Goal: Use online tool/utility: Utilize a website feature to perform a specific function

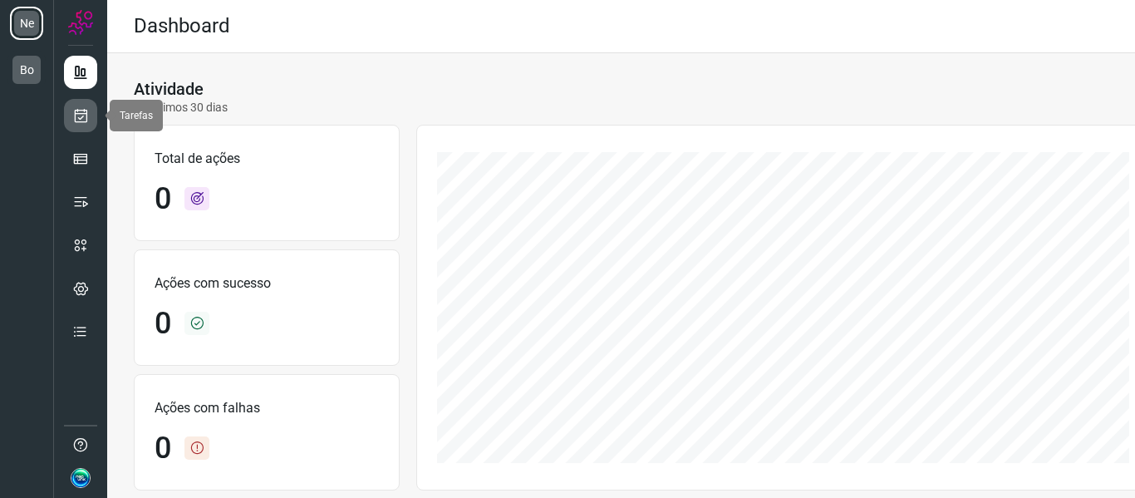
click at [81, 113] on icon at bounding box center [80, 115] width 17 height 17
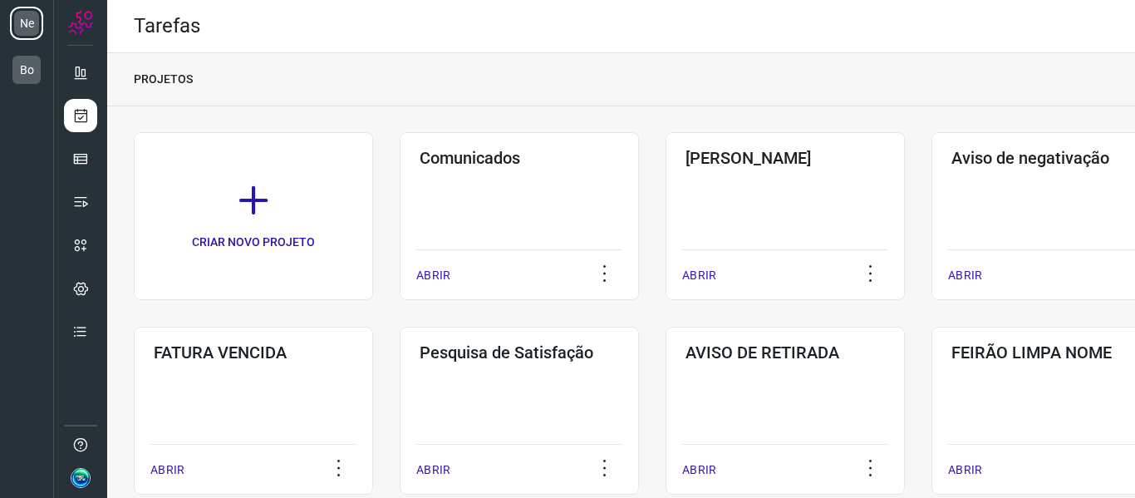
click at [674, 80] on div "PROJETOS" at bounding box center [621, 79] width 1028 height 53
click at [931, 229] on div "Pós Serviço ABRIR" at bounding box center [1050, 216] width 239 height 168
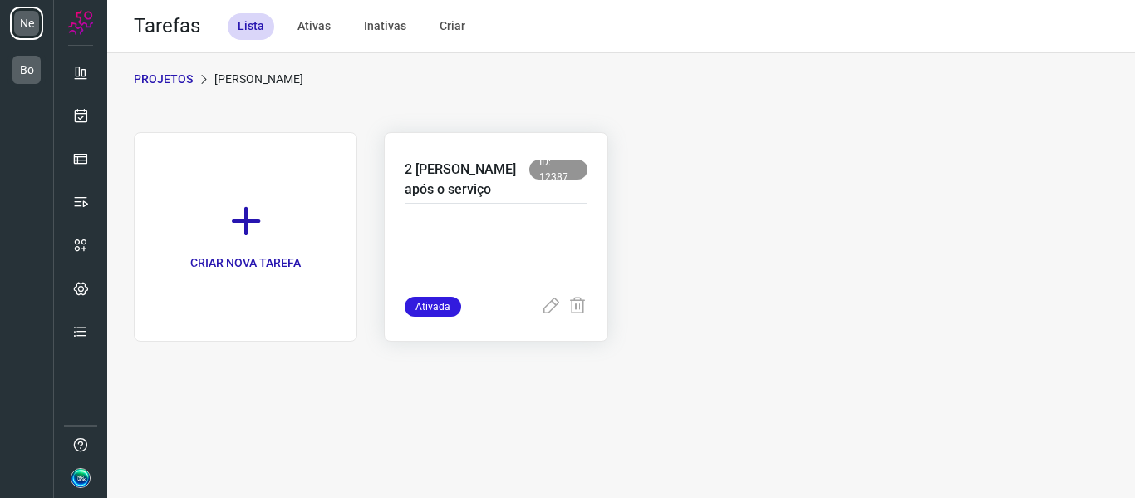
click at [498, 220] on p at bounding box center [496, 254] width 182 height 83
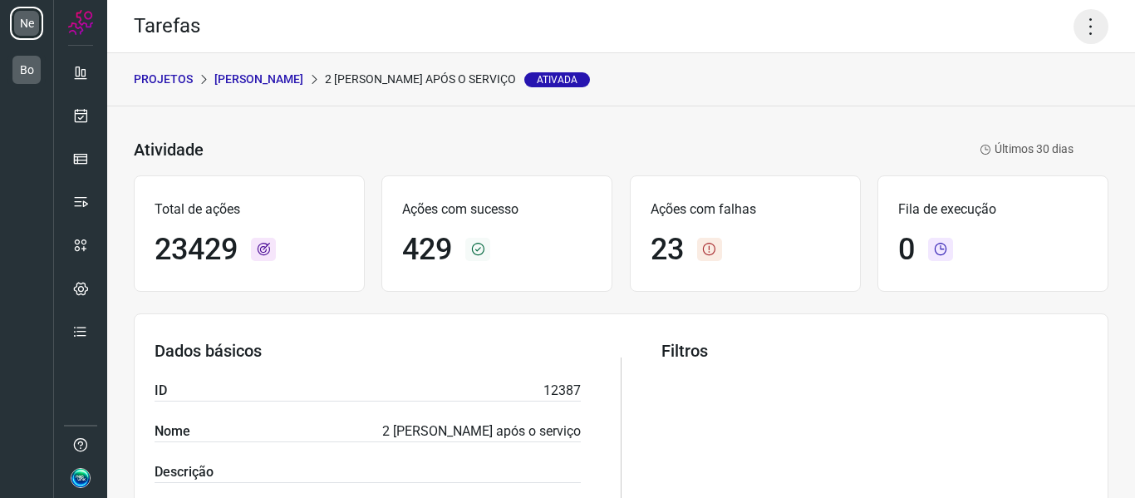
click at [1073, 26] on icon at bounding box center [1090, 26] width 35 height 35
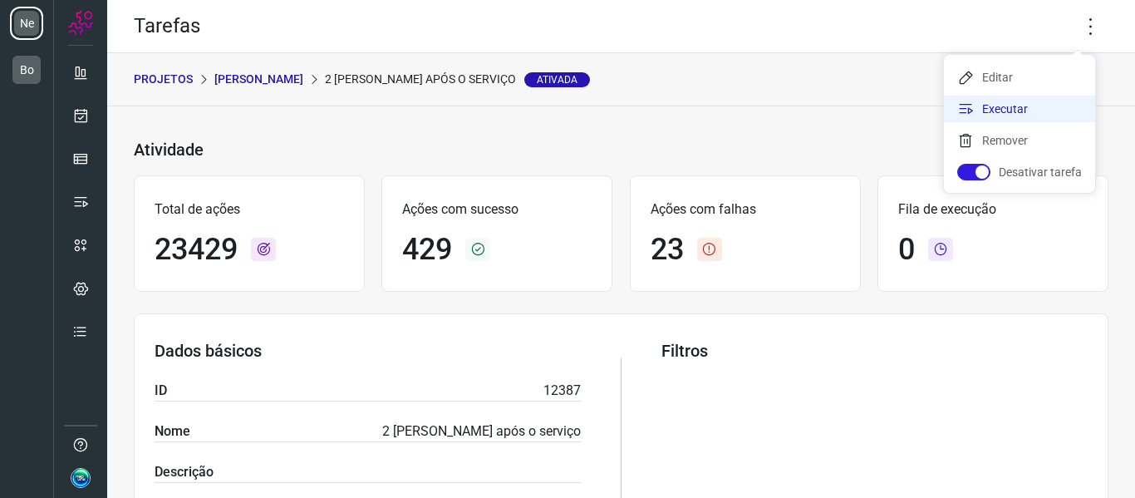
click at [979, 110] on li "Executar" at bounding box center [1019, 109] width 151 height 27
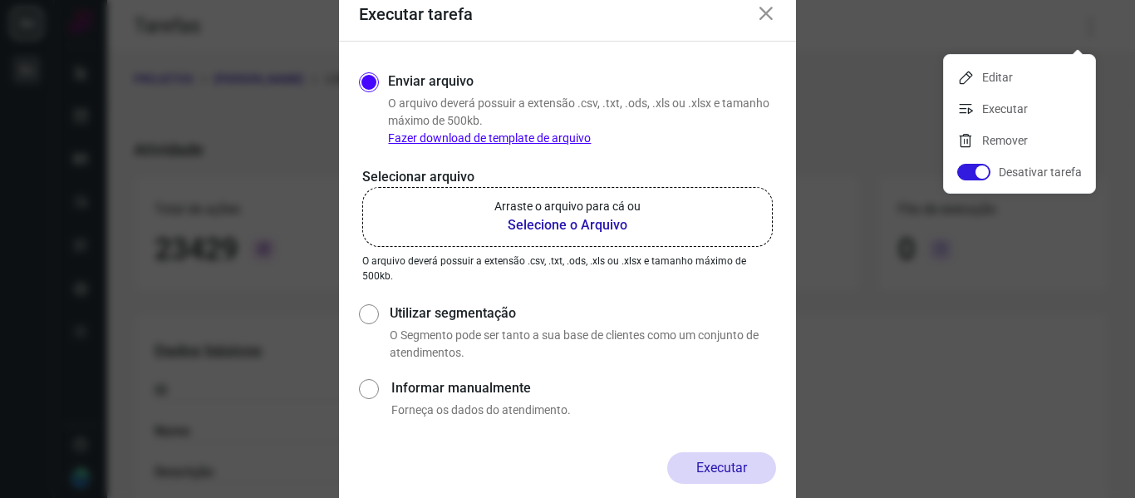
click at [765, 14] on icon at bounding box center [766, 14] width 20 height 20
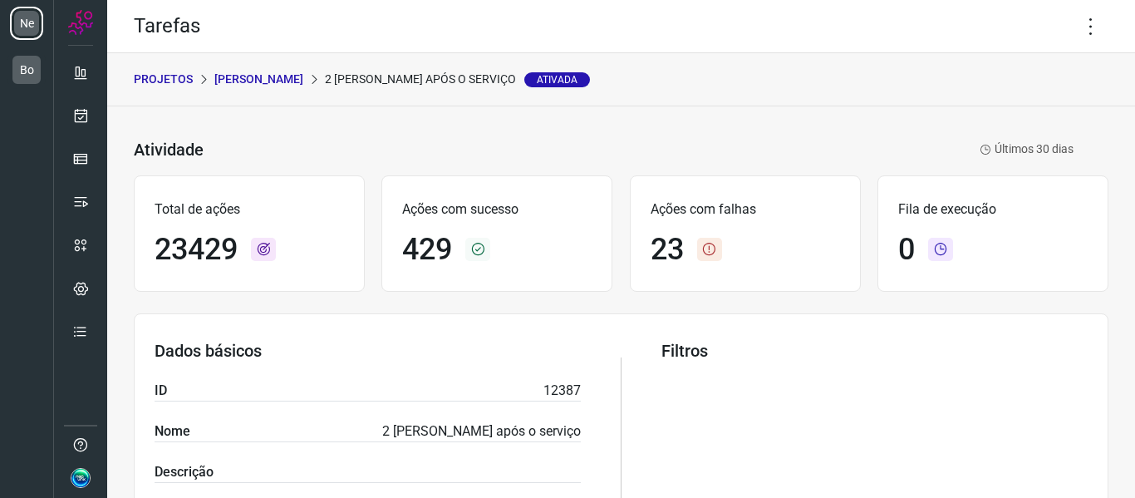
click at [765, 14] on div "Tarefas" at bounding box center [621, 26] width 1028 height 53
click at [1073, 33] on icon at bounding box center [1090, 26] width 35 height 35
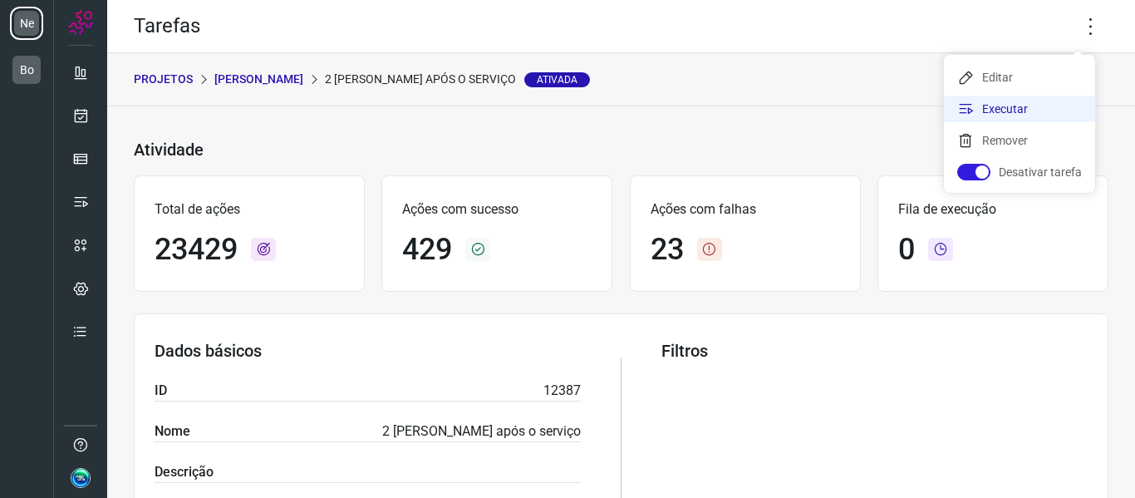
click at [1018, 112] on li "Executar" at bounding box center [1019, 109] width 151 height 27
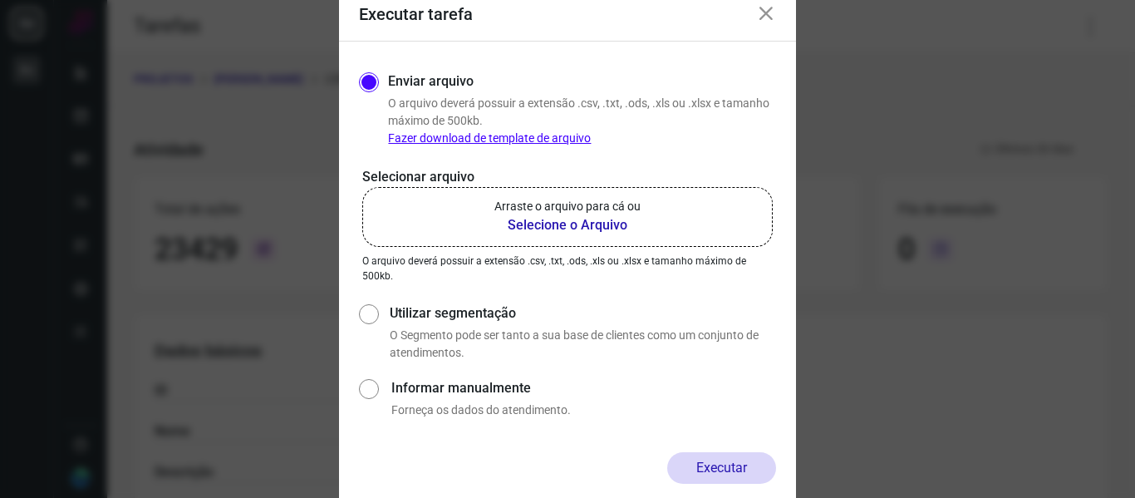
click at [596, 231] on b "Selecione o Arquivo" at bounding box center [567, 225] width 146 height 20
click at [0, 0] on input "Arraste o arquivo para cá ou Selecione o Arquivo" at bounding box center [0, 0] width 0 height 0
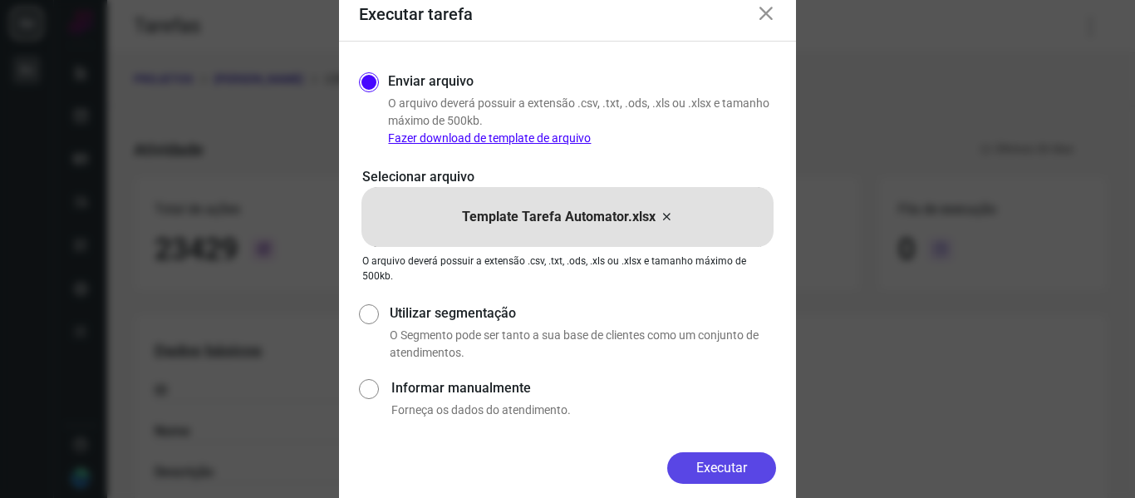
click at [712, 469] on button "Executar" at bounding box center [721, 468] width 109 height 32
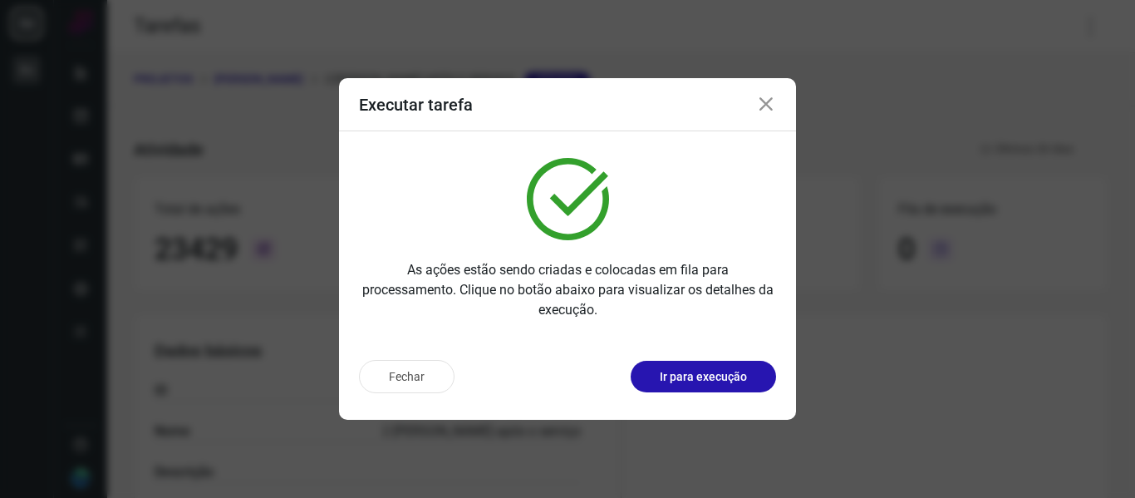
click at [724, 379] on p "Ir para execução" at bounding box center [703, 376] width 87 height 17
